Goal: Transaction & Acquisition: Purchase product/service

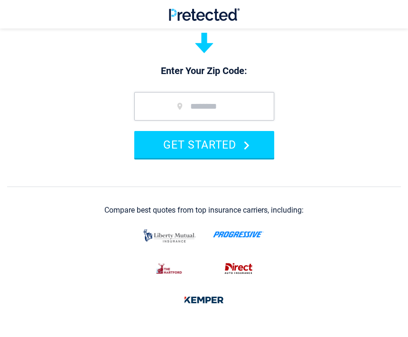
scroll to position [86, 0]
click at [215, 108] on input "zip code" at bounding box center [204, 106] width 140 height 28
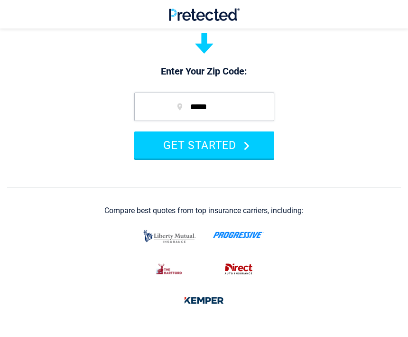
type input "*****"
click at [228, 148] on button "GET STARTED" at bounding box center [204, 144] width 140 height 27
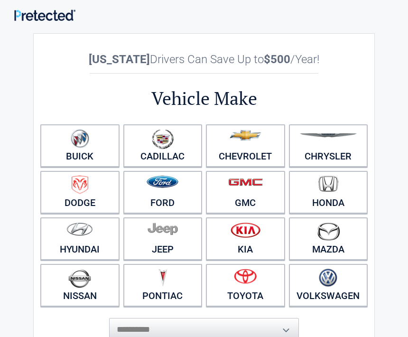
click at [172, 197] on link "Ford" at bounding box center [162, 192] width 79 height 43
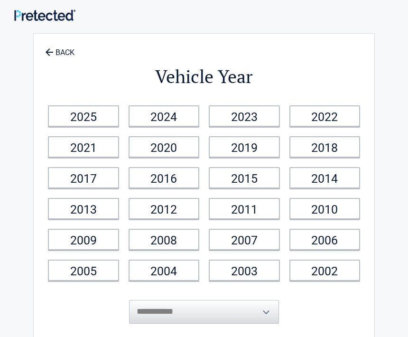
click at [337, 240] on link "2006" at bounding box center [324, 239] width 71 height 21
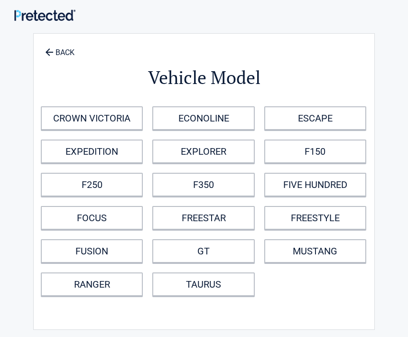
click at [93, 112] on link "CROWN VICTORIA" at bounding box center [92, 118] width 102 height 24
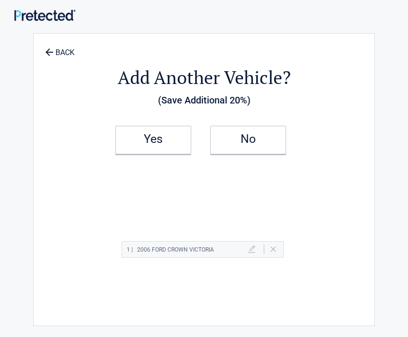
click at [247, 138] on h2 "No" at bounding box center [248, 139] width 56 height 7
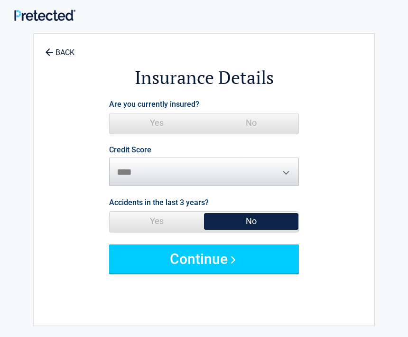
click at [159, 122] on span "Yes" at bounding box center [157, 122] width 94 height 19
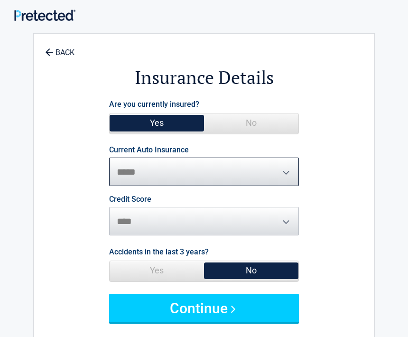
click at [148, 172] on select "**********" at bounding box center [204, 171] width 190 height 28
select select "**********"
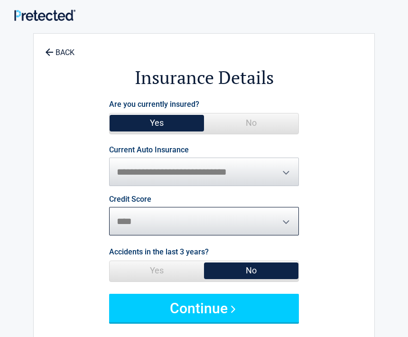
click at [148, 221] on select "********* **** ******* ****" at bounding box center [204, 221] width 190 height 28
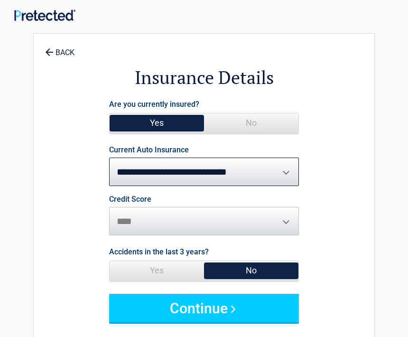
click at [200, 309] on button "Continue" at bounding box center [204, 308] width 190 height 28
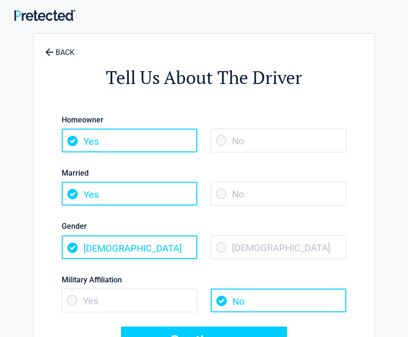
click at [84, 138] on span "Yes" at bounding box center [130, 141] width 136 height 24
click at [253, 191] on span "No" at bounding box center [279, 194] width 136 height 24
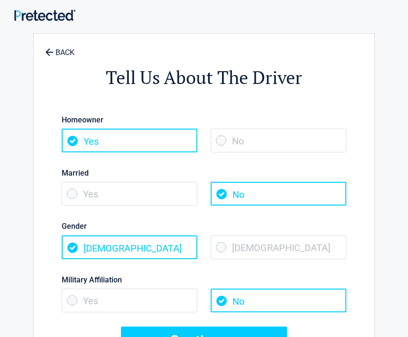
click at [256, 254] on span "Female" at bounding box center [279, 247] width 136 height 24
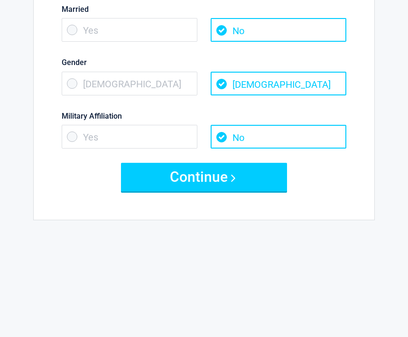
scroll to position [166, 0]
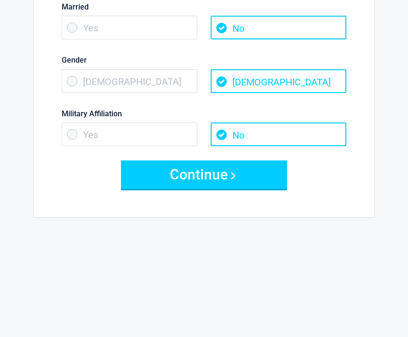
click at [188, 178] on button "Continue" at bounding box center [204, 175] width 166 height 28
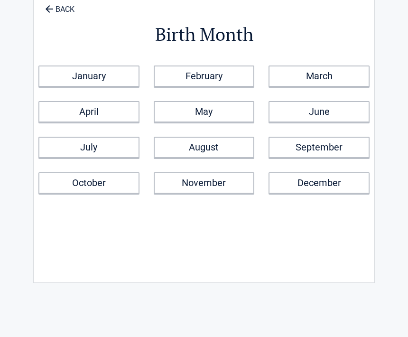
scroll to position [0, 0]
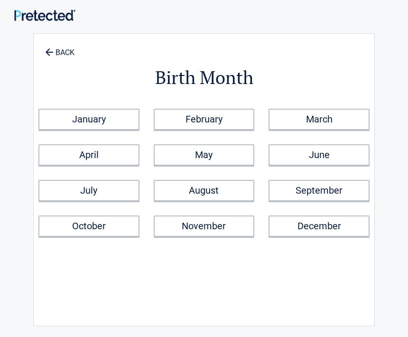
click at [112, 187] on link "July" at bounding box center [88, 190] width 101 height 21
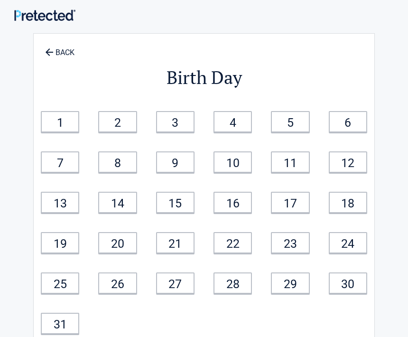
click at [64, 122] on link "1" at bounding box center [60, 121] width 38 height 21
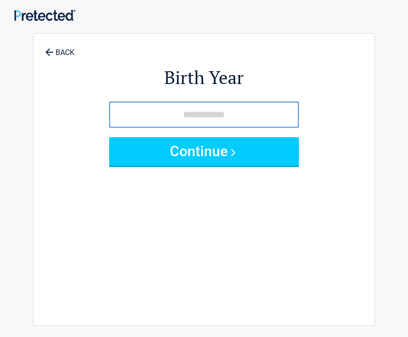
click at [54, 51] on link "BACK" at bounding box center [59, 48] width 33 height 17
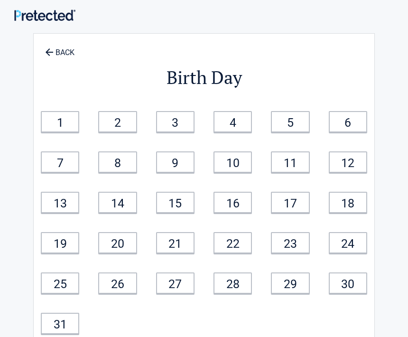
click at [73, 117] on link "1" at bounding box center [60, 121] width 38 height 21
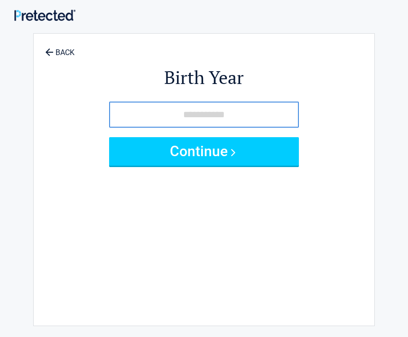
click at [63, 56] on link "BACK" at bounding box center [59, 48] width 33 height 17
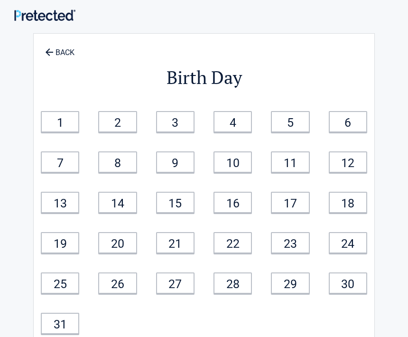
click at [238, 166] on link "10" at bounding box center [232, 161] width 38 height 21
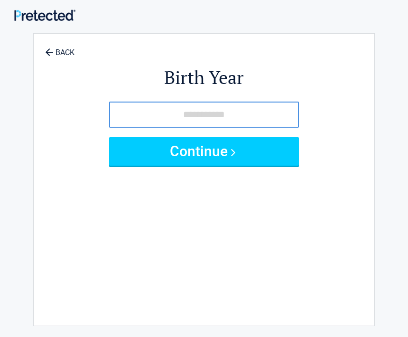
click at [205, 114] on input "tel" at bounding box center [204, 115] width 190 height 26
type input "****"
click at [232, 157] on button "Continue" at bounding box center [204, 151] width 190 height 28
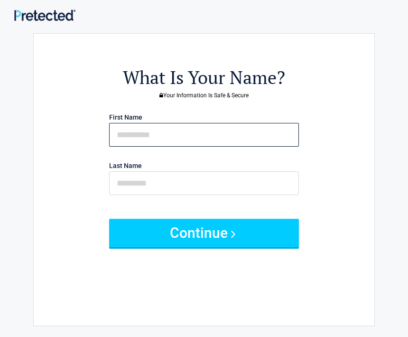
click at [170, 137] on input "text" at bounding box center [204, 135] width 190 height 24
